Goal: Task Accomplishment & Management: Manage account settings

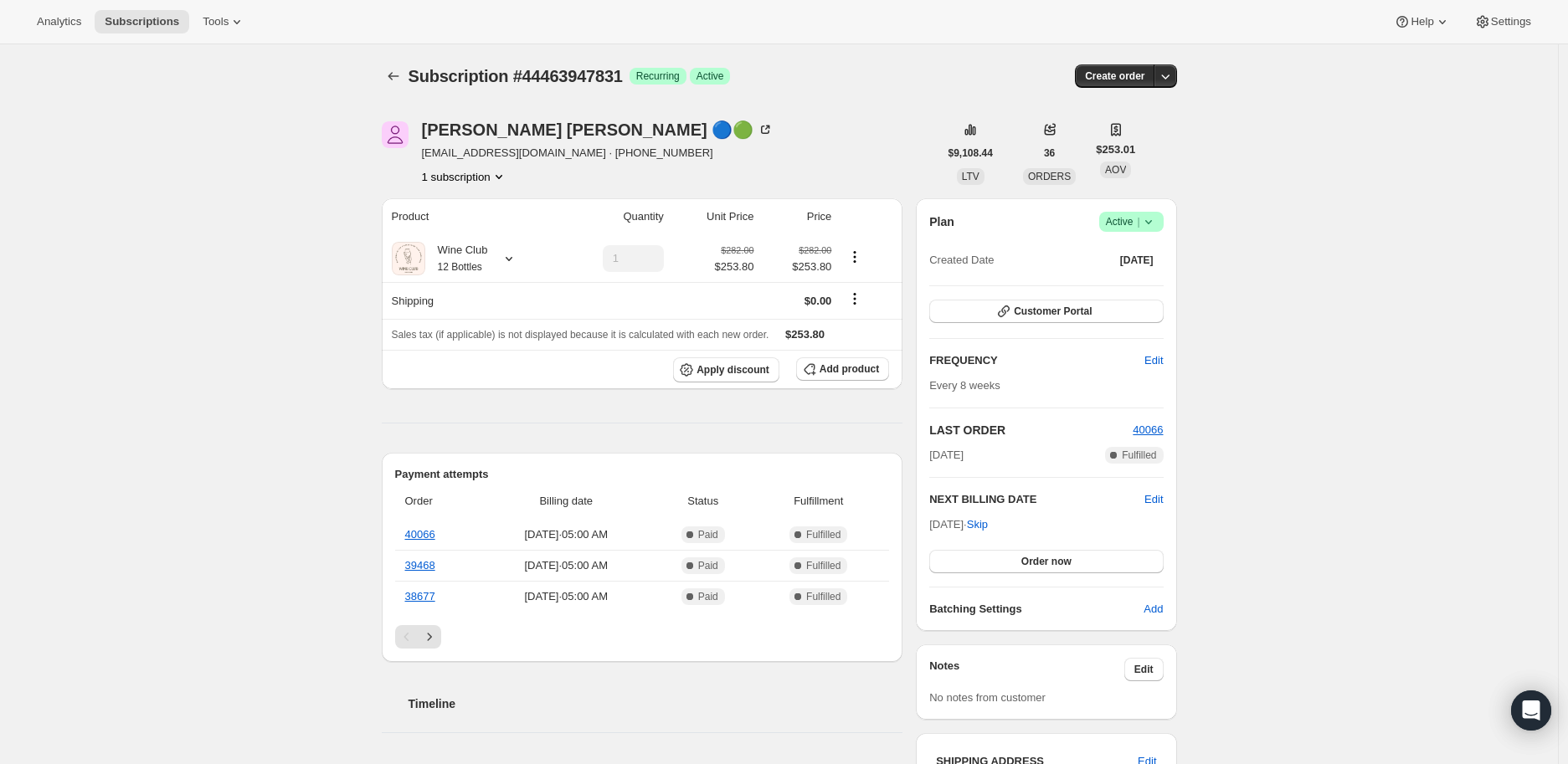
click at [1152, 223] on icon at bounding box center [1147, 222] width 6 height 5
click at [1145, 284] on span "Cancel subscription" at bounding box center [1136, 282] width 95 height 13
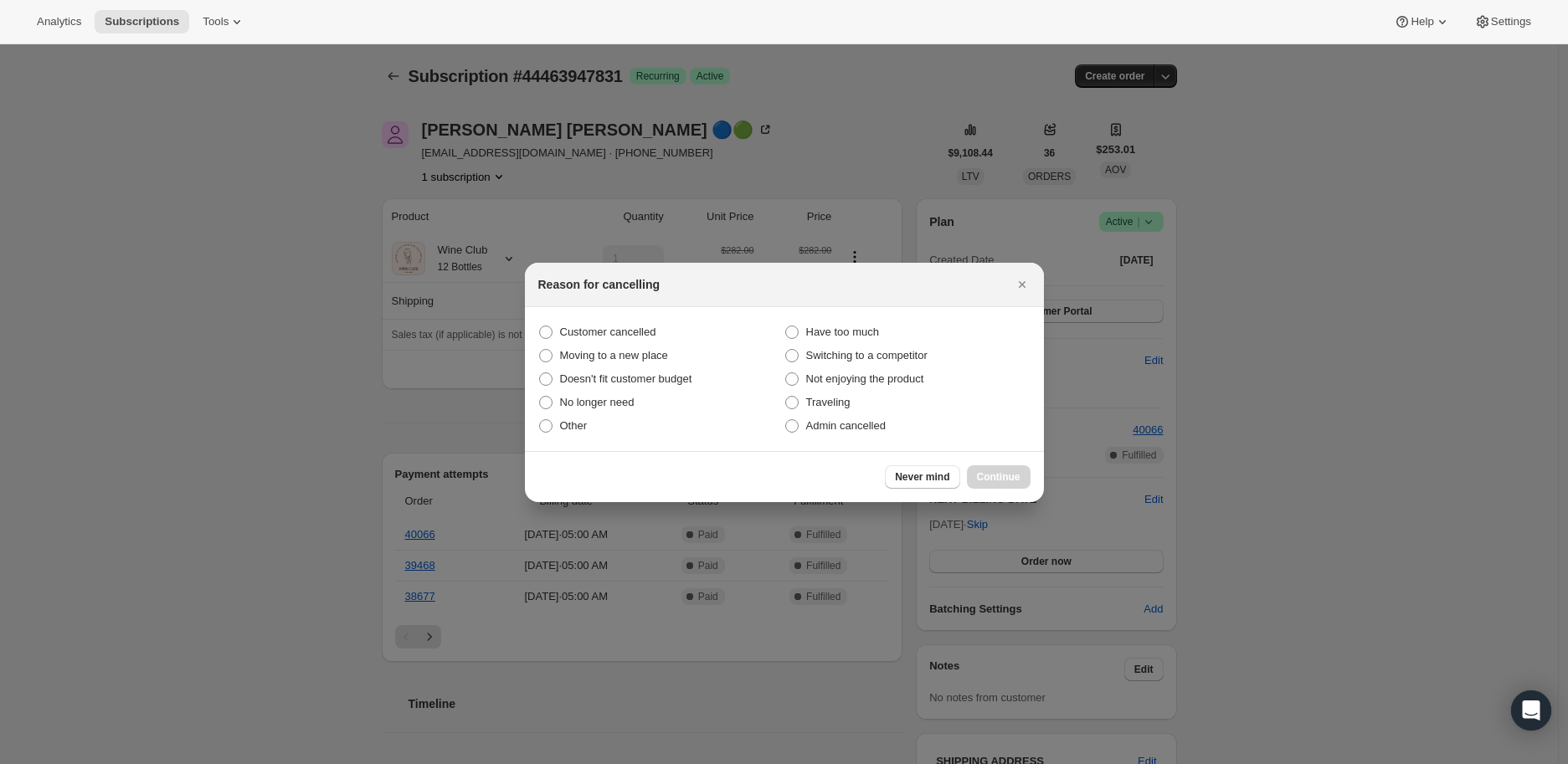
drag, startPoint x: 792, startPoint y: 422, endPoint x: 846, endPoint y: 451, distance: 61.3
click at [794, 425] on span ":r2f:" at bounding box center [792, 425] width 14 height 14
click at [786, 420] on input "Admin cancelled" at bounding box center [786, 419] width 1 height 1
radio input "true"
click at [1009, 469] on button "Continue" at bounding box center [999, 477] width 63 height 24
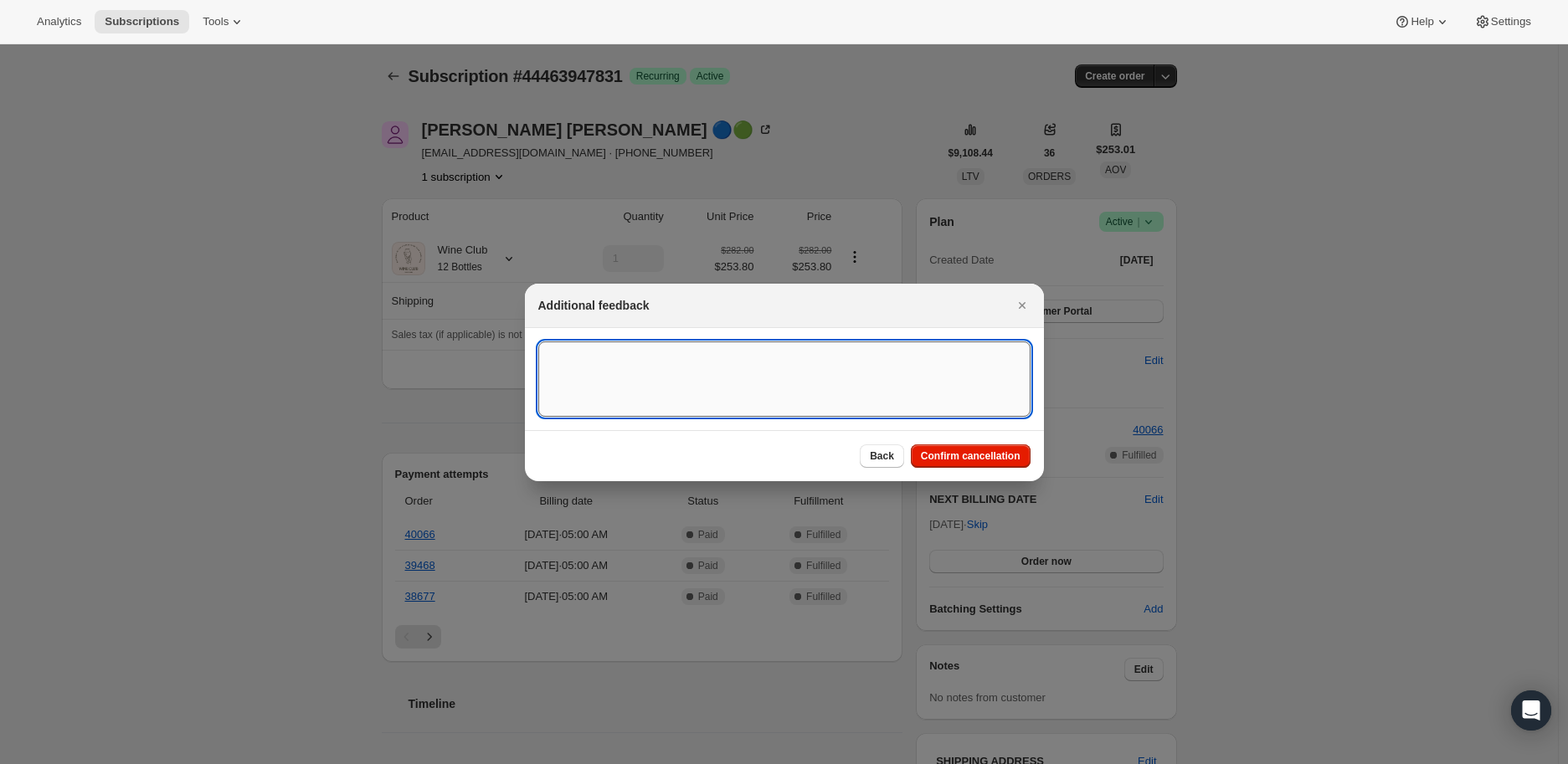
click at [590, 372] on textarea ":r2f:" at bounding box center [785, 378] width 492 height 75
click at [563, 362] on textarea ":r2f:" at bounding box center [785, 378] width 492 height 75
paste textarea "[PERSON_NAME] 🔵🟢 [DATE] at 10:50 AM I can't pick the case up by myself so only …"
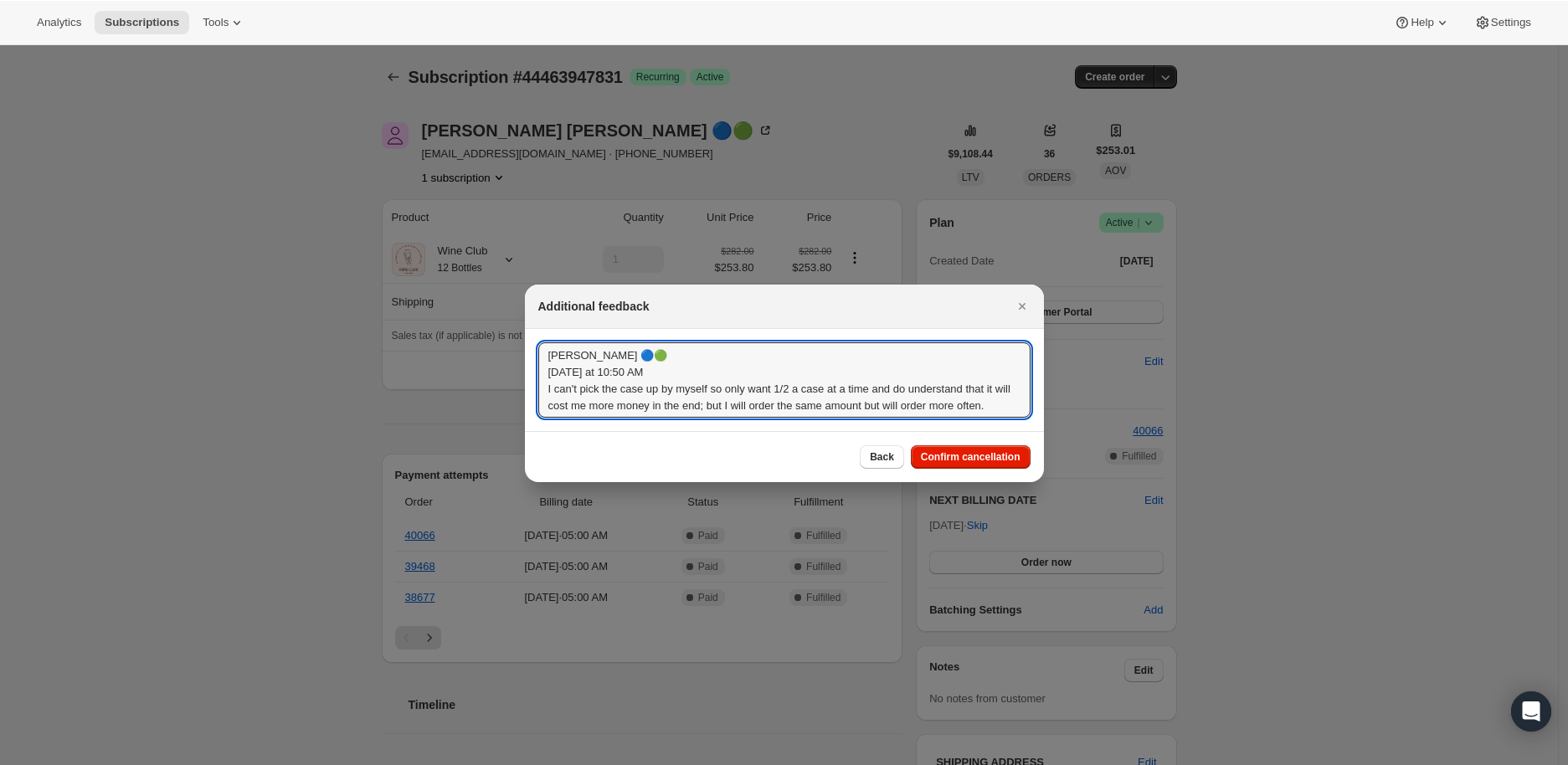
scroll to position [13, 0]
type textarea "[PERSON_NAME] 🔵🟢 [DATE] at 10:50 AM I can't pick the case up by myself so only …"
click at [981, 454] on span "Confirm cancellation" at bounding box center [970, 456] width 100 height 14
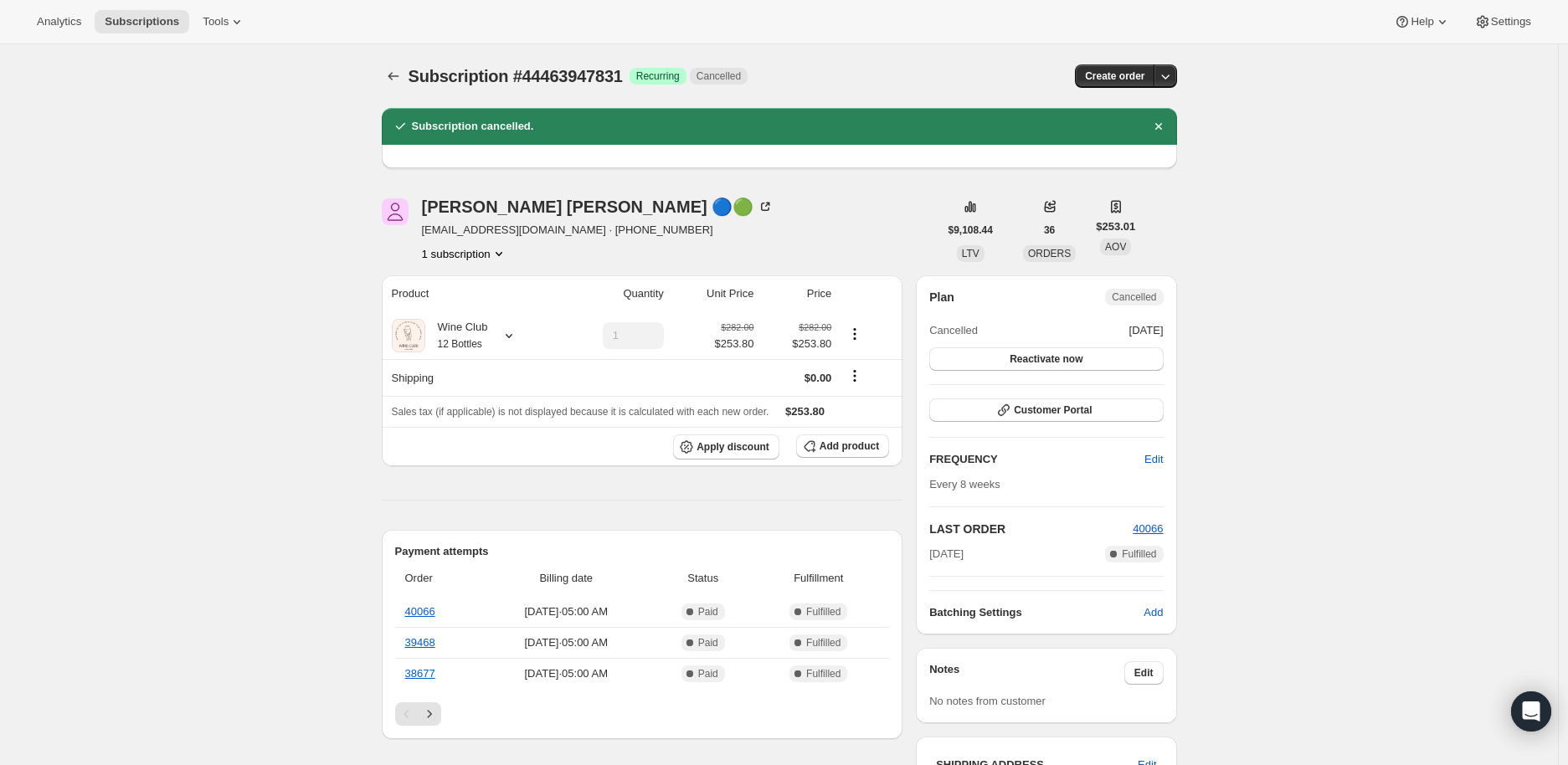
click at [278, 13] on div "Analytics Subscriptions Tools Help Settings" at bounding box center [784, 22] width 1568 height 44
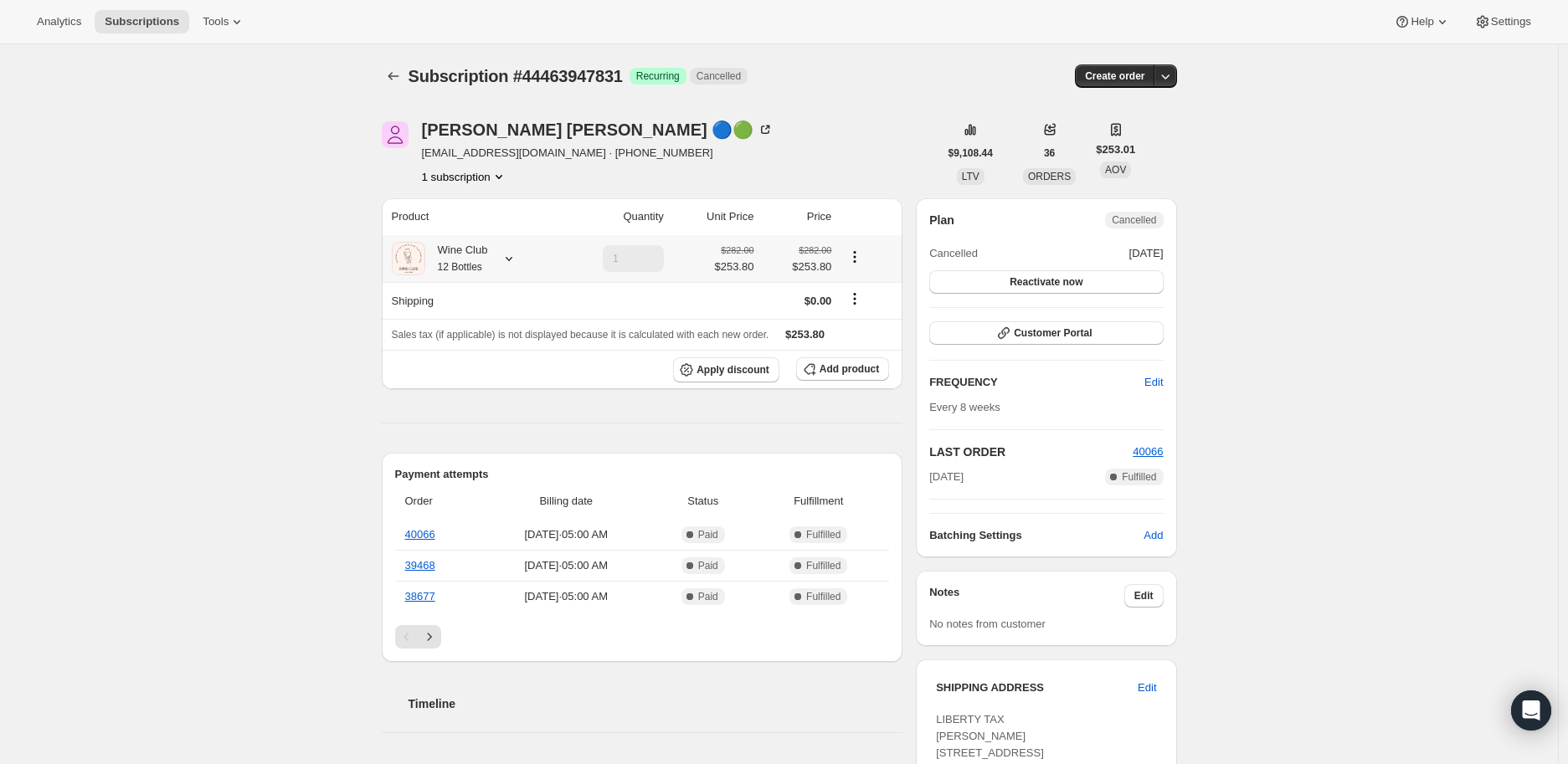
click at [516, 256] on icon at bounding box center [509, 259] width 16 height 16
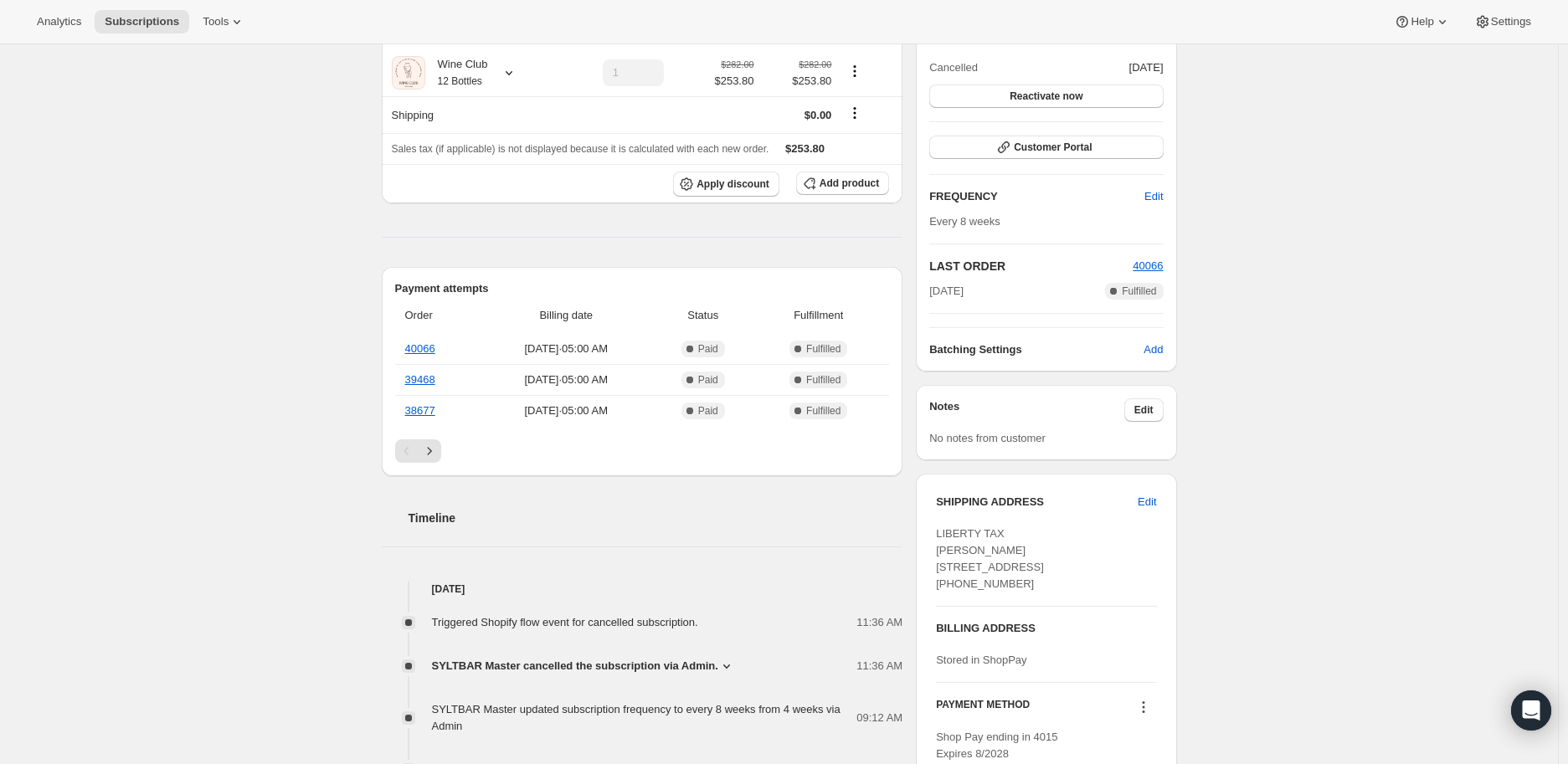
scroll to position [372, 0]
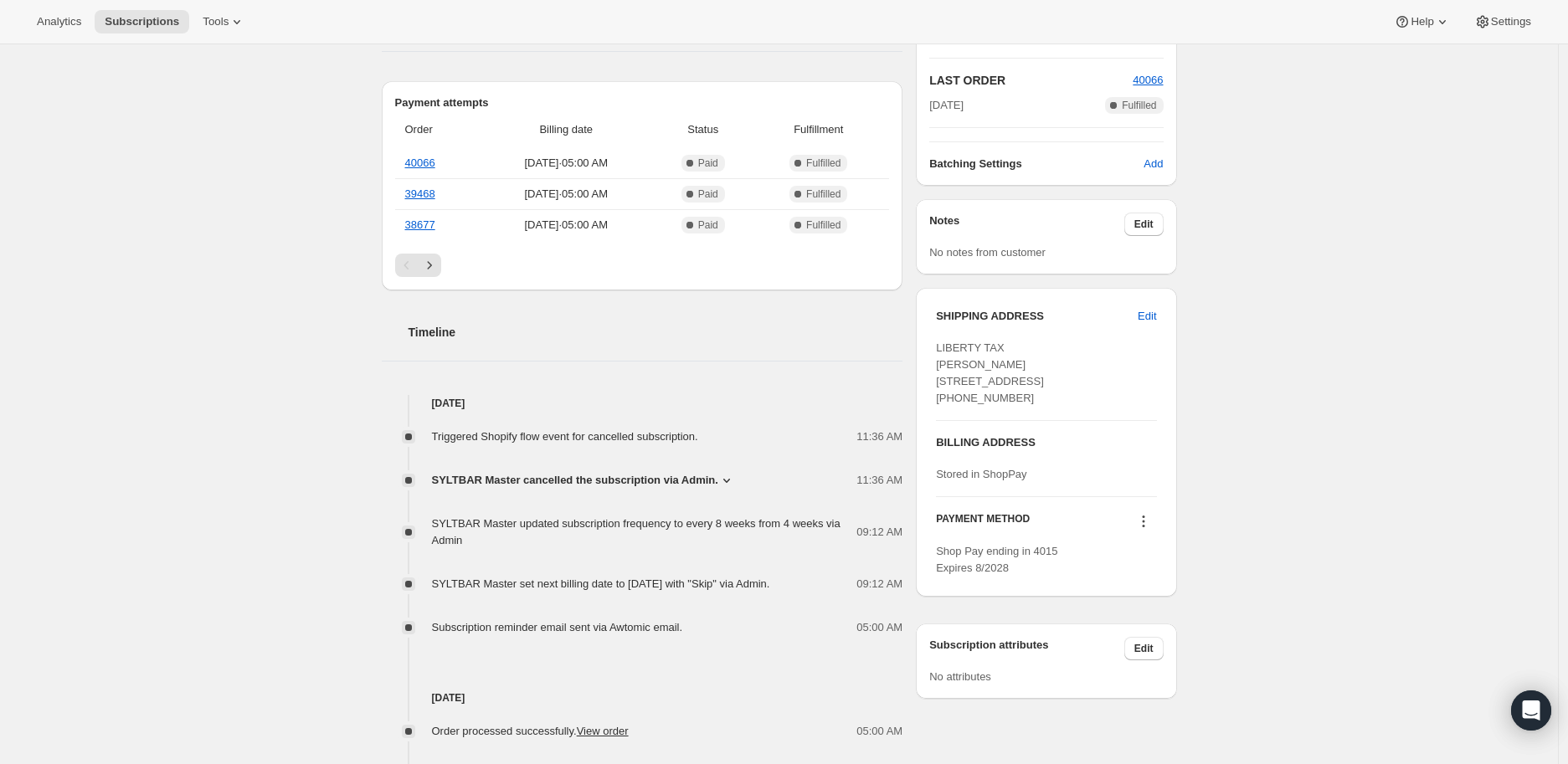
click at [722, 478] on icon at bounding box center [727, 481] width 16 height 16
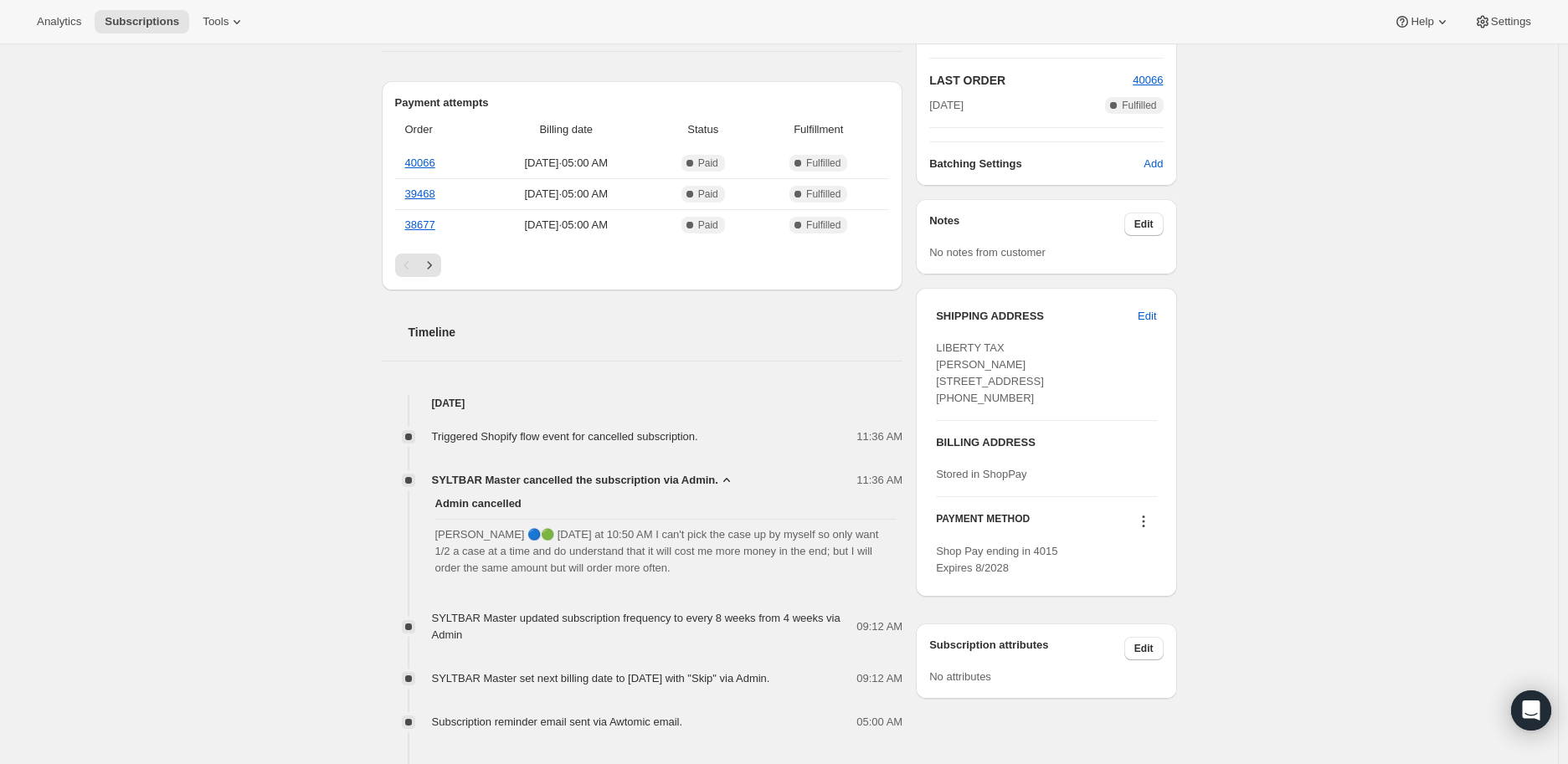
drag, startPoint x: 442, startPoint y: 530, endPoint x: 690, endPoint y: 578, distance: 252.6
click at [690, 578] on div "Admin cancelled [PERSON_NAME] 🔵🟢 [DATE] at 10:50 AM I can't pick the case up by…" at bounding box center [643, 536] width 521 height 95
copy span "[PERSON_NAME] 🔵🟢 [DATE] at 10:50 AM I can't pick the case up by myself so only …"
